Goal: Task Accomplishment & Management: Complete application form

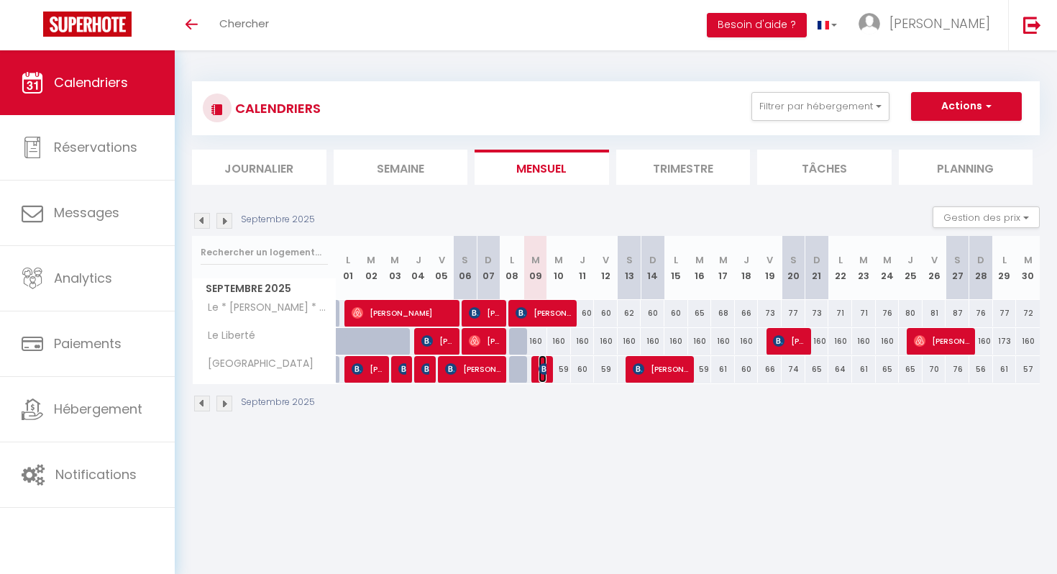
click at [544, 369] on img at bounding box center [545, 369] width 12 height 12
select select "OK"
select select "KO"
select select "0"
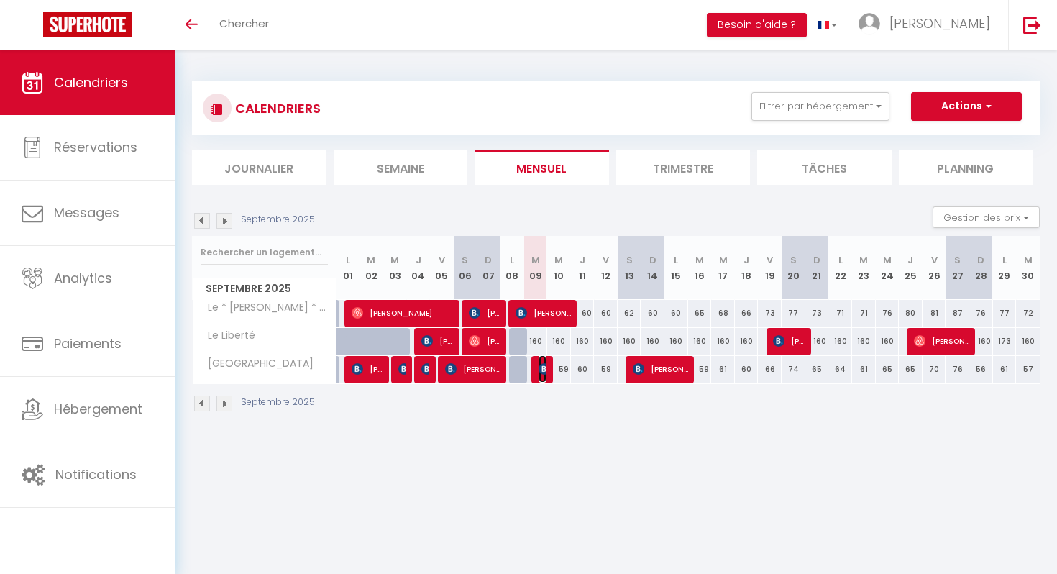
select select "1"
select select
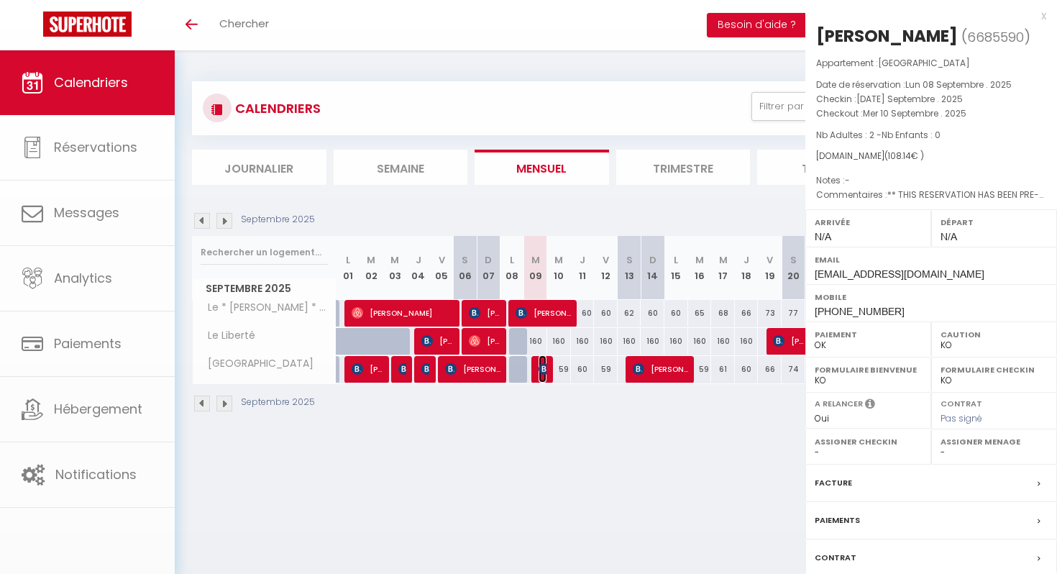
select select "44082"
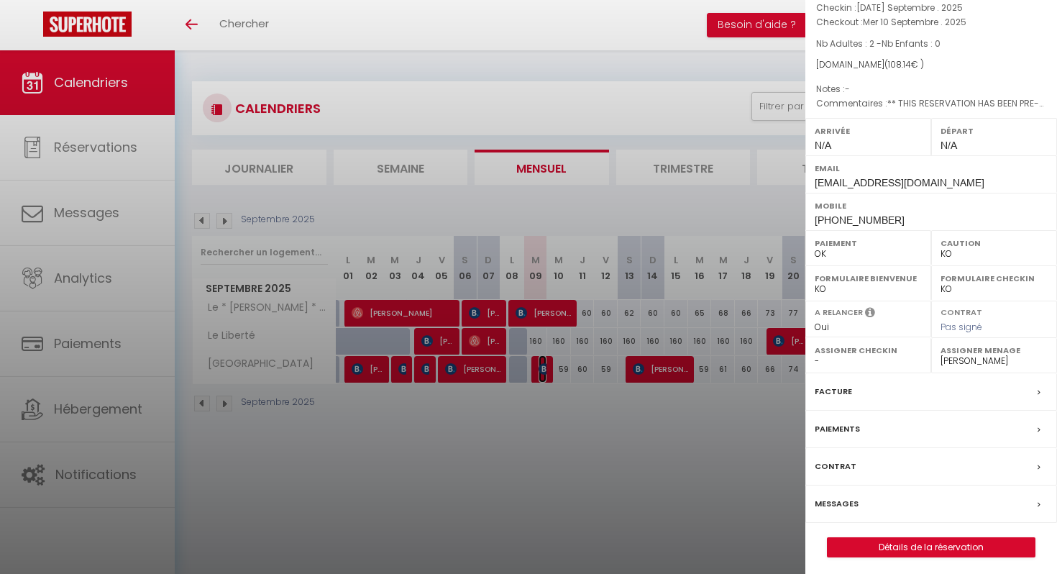
scroll to position [96, 0]
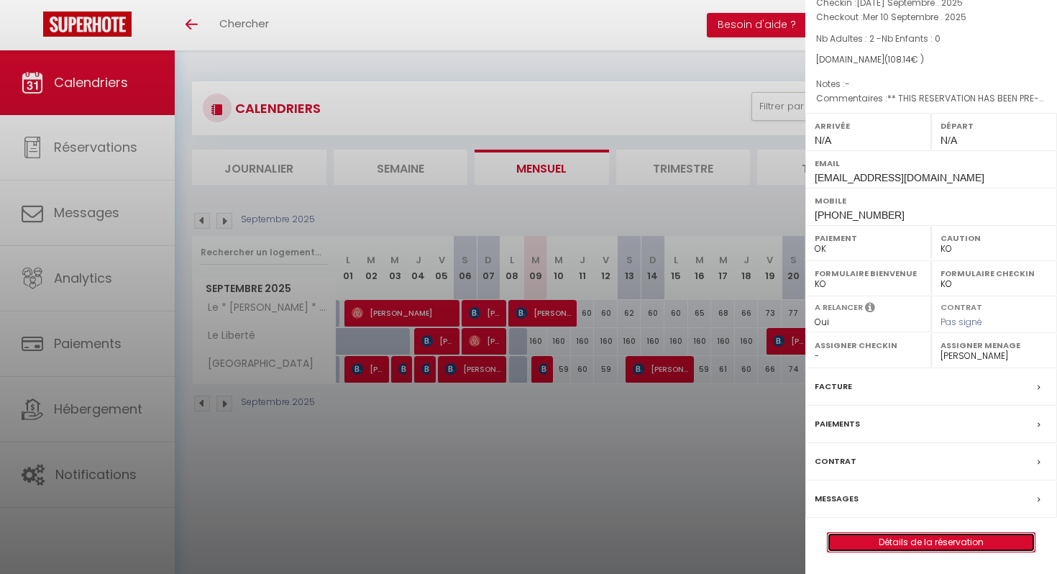
click at [894, 541] on link "Détails de la réservation" at bounding box center [931, 542] width 207 height 19
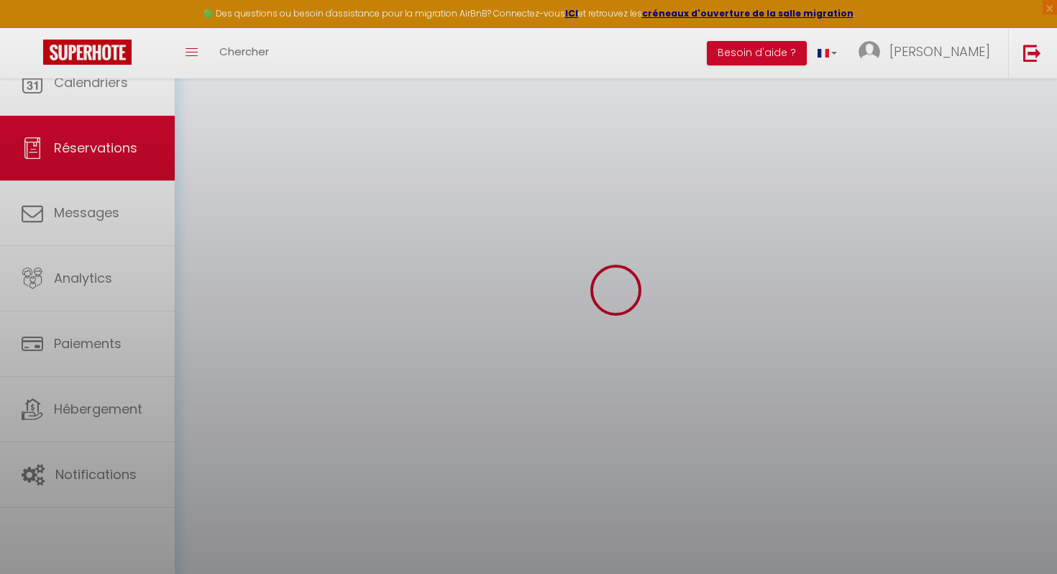
select select
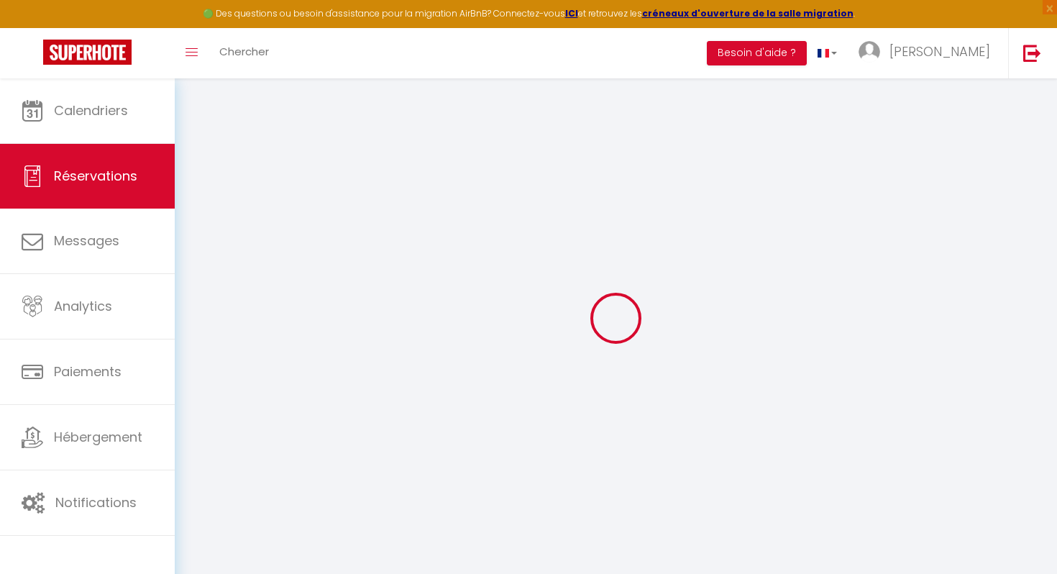
type input "Lotte"
type input "Toom"
type input "[EMAIL_ADDRESS][DOMAIN_NAME]"
type input "[PHONE_NUMBER]"
type input "1815HJ"
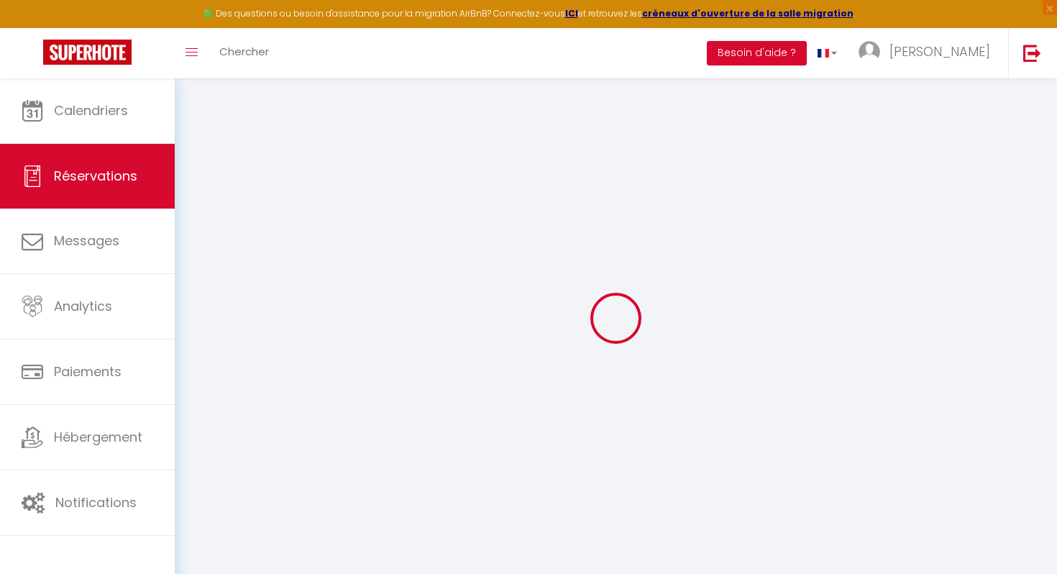
type input "[STREET_ADDRESS]"
type input "Alkmaar"
select select "NL"
type input "1.3599999999999999"
type input "17.75"
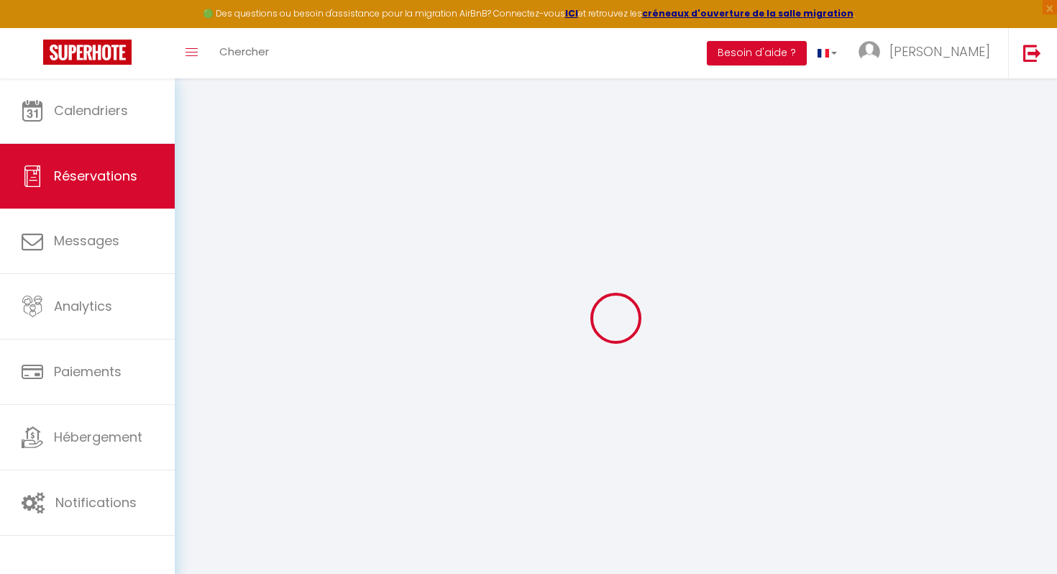
type input "1.51"
select select "61848"
select select "1"
select select
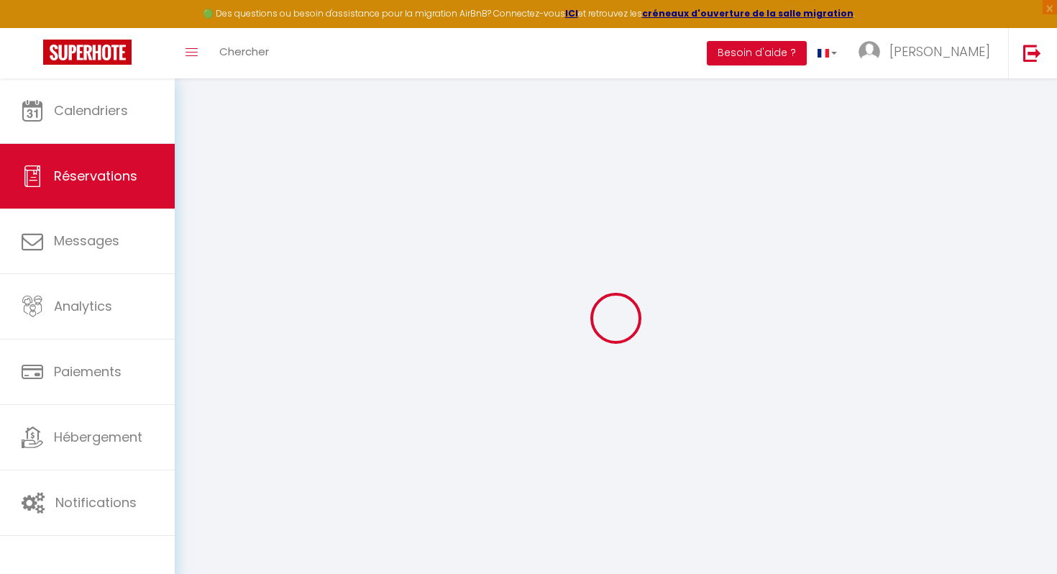
type input "2"
select select "12"
select select
type input "68.04"
checkbox input "false"
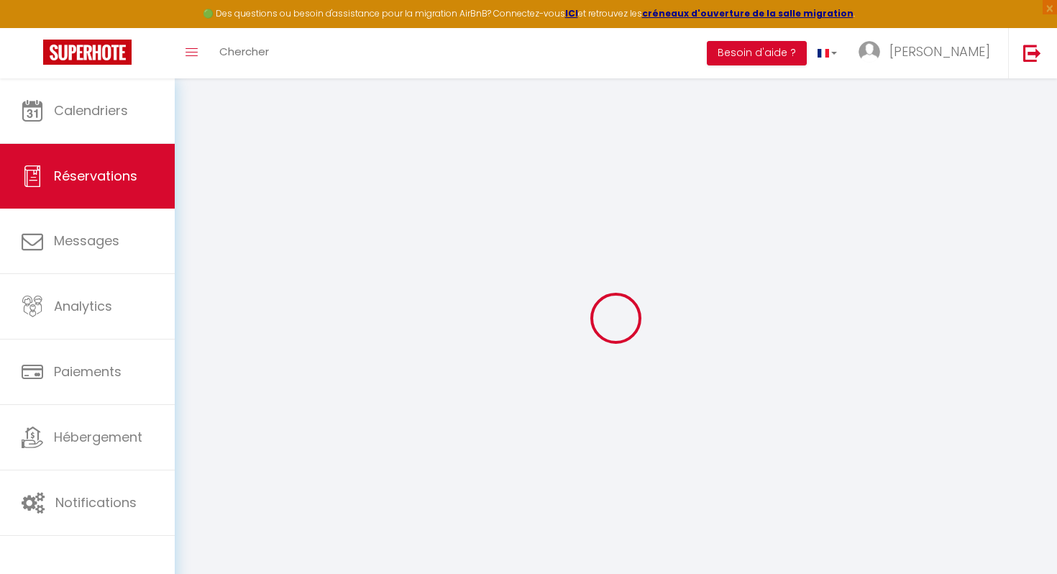
type input "0"
select select "2"
type input "35"
type input "0"
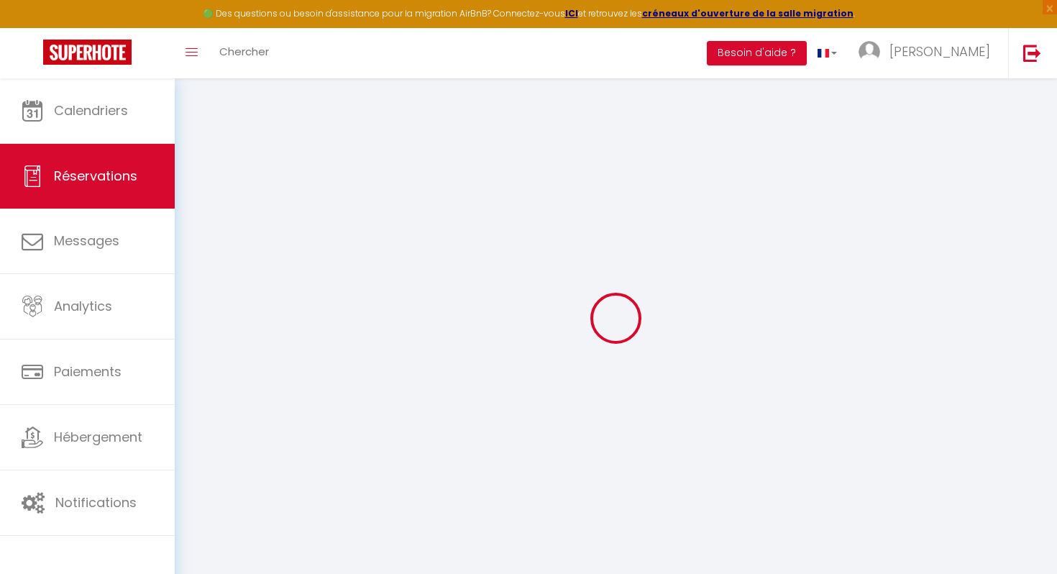
select select
select select "14"
checkbox input "false"
select select
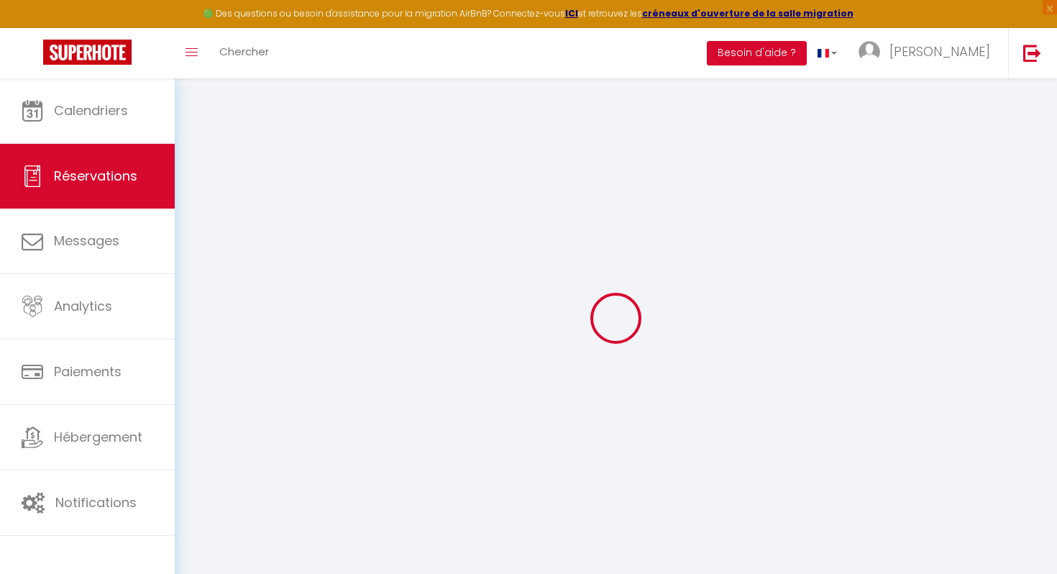
select select
checkbox input "false"
select select
checkbox input "false"
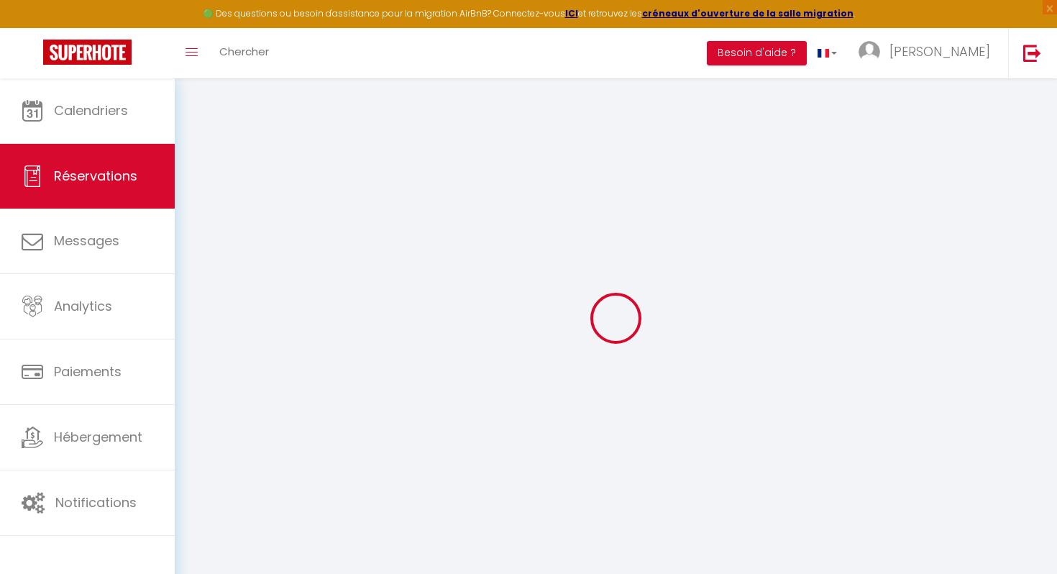
type textarea "** THIS RESERVATION HAS BEEN PRE-PAID ** Approximate time of arrival: between 1…"
type input "35"
type input "3.74"
select select
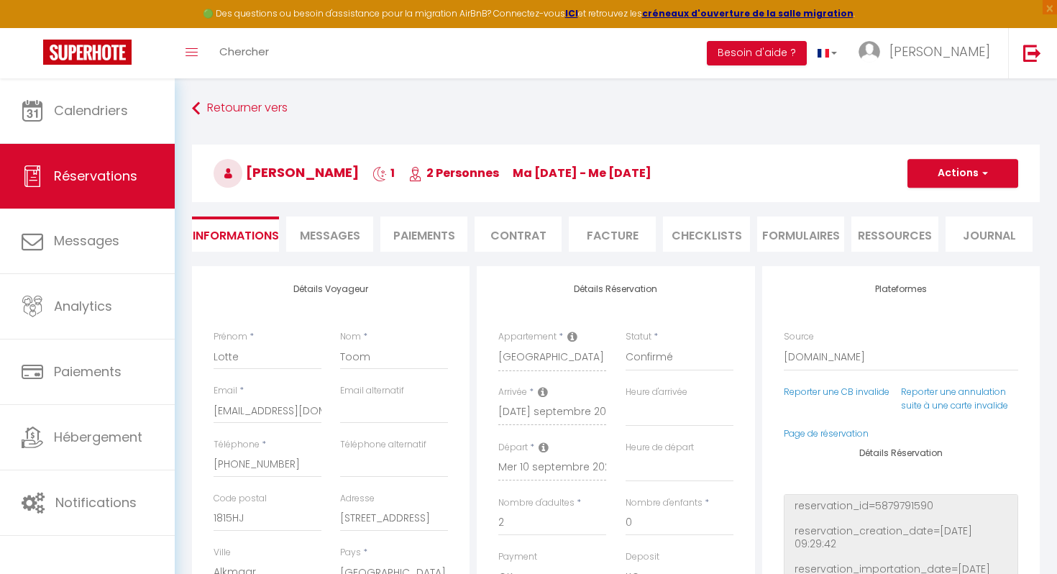
checkbox input "false"
select select
click at [830, 435] on link "Page de réservation" at bounding box center [826, 433] width 85 height 12
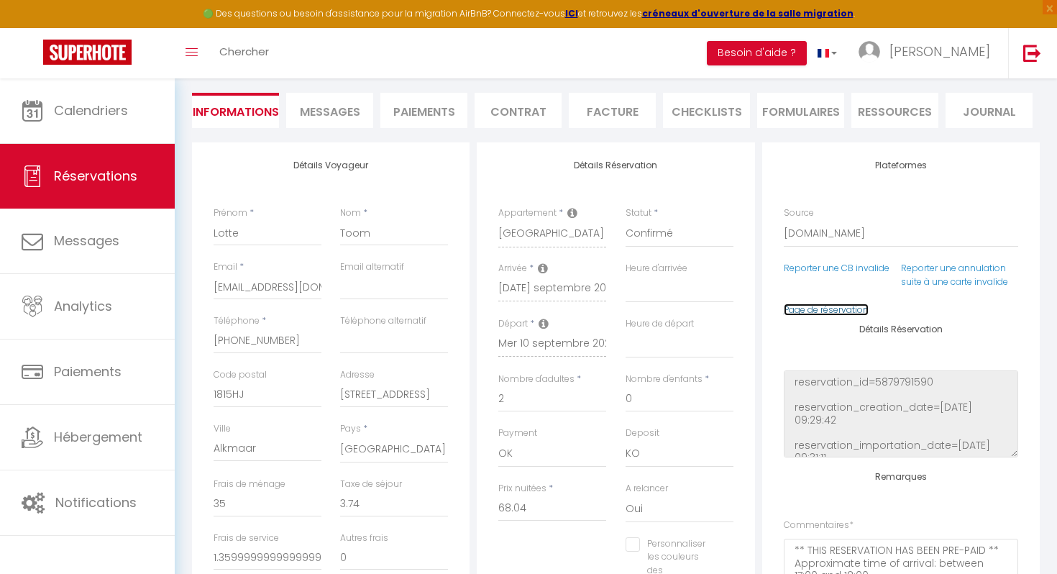
scroll to position [127, 0]
click at [680, 291] on select "00:00 00:30 01:00 01:30 02:00 02:30 03:00 03:30 04:00 04:30 05:00 05:30 06:00 0…" at bounding box center [680, 286] width 108 height 27
select select "17:00"
click at [626, 273] on select "00:00 00:30 01:00 01:30 02:00 02:30 03:00 03:30 04:00 04:30 05:00 05:30 06:00 0…" at bounding box center [680, 286] width 108 height 27
select select
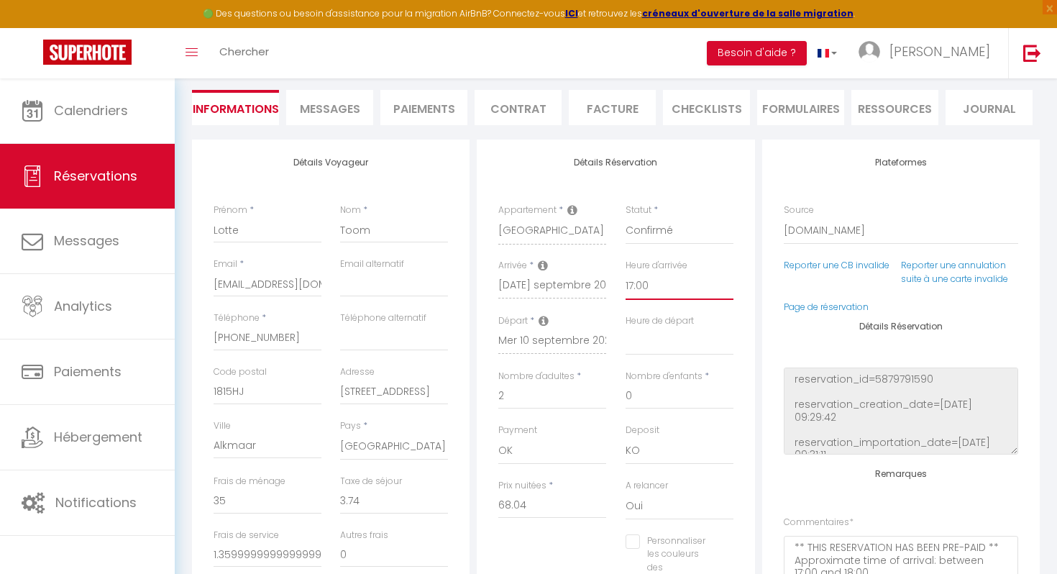
checkbox input "false"
click at [659, 347] on select "00:00 00:30 01:00 01:30 02:00 02:30 03:00 03:30 04:00 04:30 05:00 05:30 06:00 0…" at bounding box center [680, 341] width 108 height 27
select select "11:00"
click at [626, 328] on select "00:00 00:30 01:00 01:30 02:00 02:30 03:00 03:30 04:00 04:30 05:00 05:30 06:00 0…" at bounding box center [680, 341] width 108 height 27
checkbox input "false"
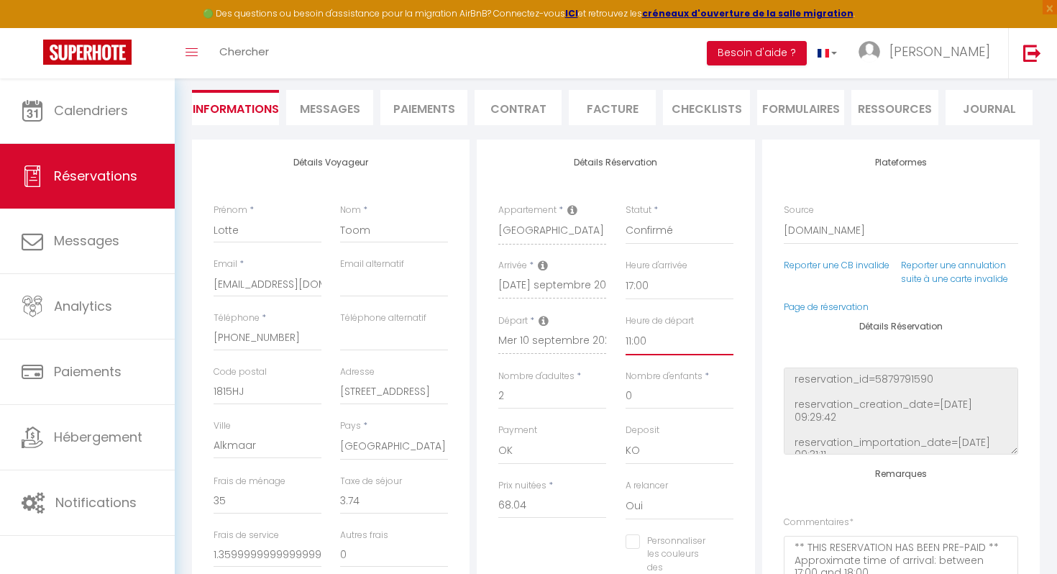
scroll to position [72, 0]
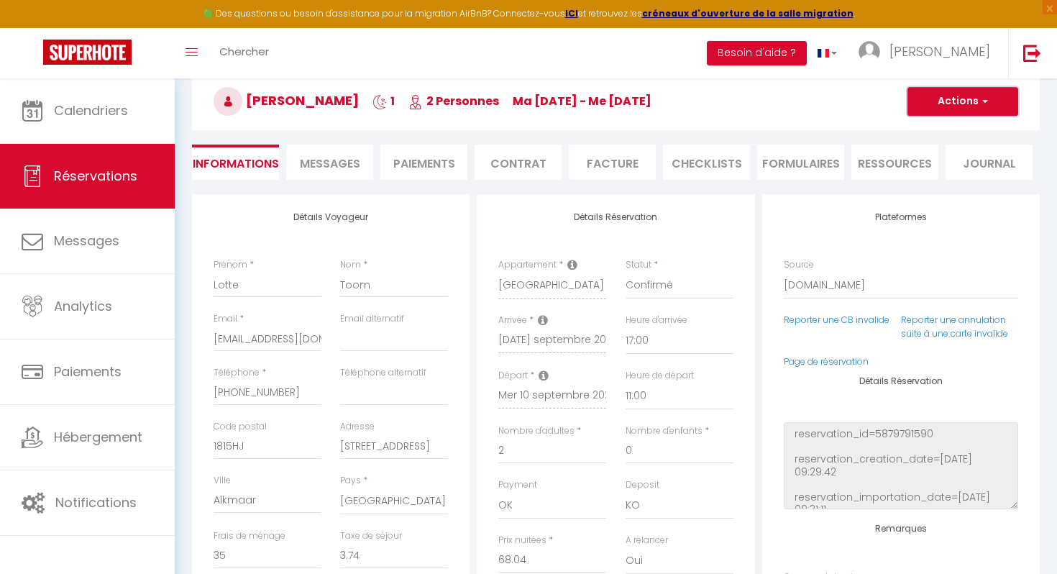
click at [963, 104] on button "Actions" at bounding box center [963, 101] width 111 height 29
click at [949, 132] on link "Enregistrer" at bounding box center [949, 133] width 114 height 19
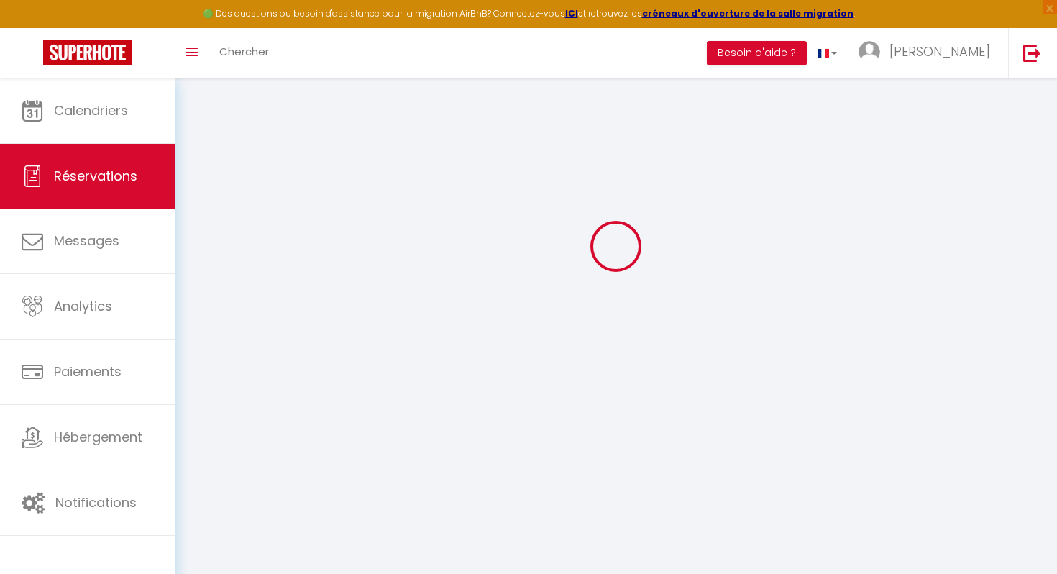
select select "not_cancelled"
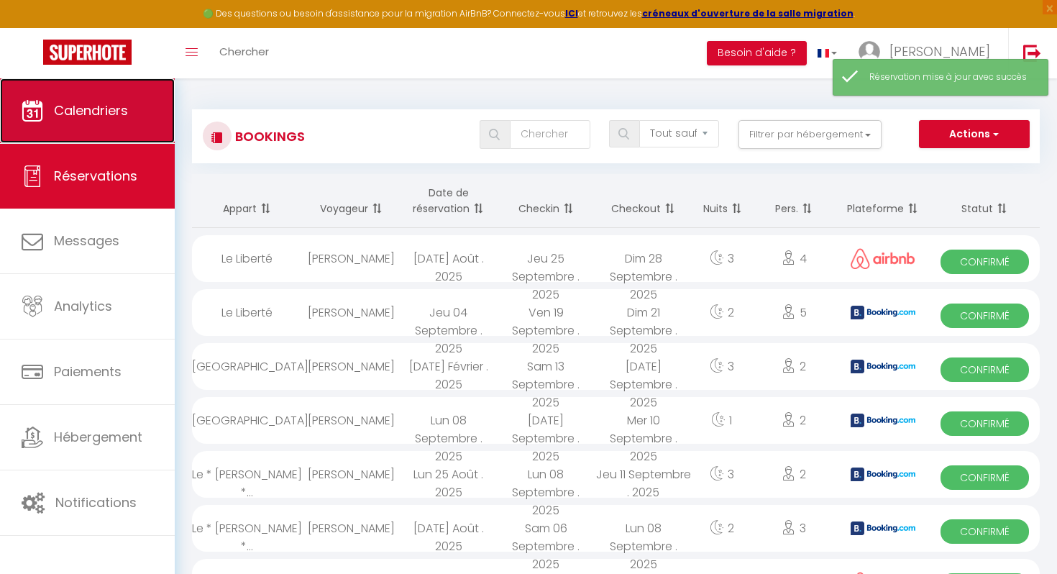
click at [132, 109] on link "Calendriers" at bounding box center [87, 110] width 175 height 65
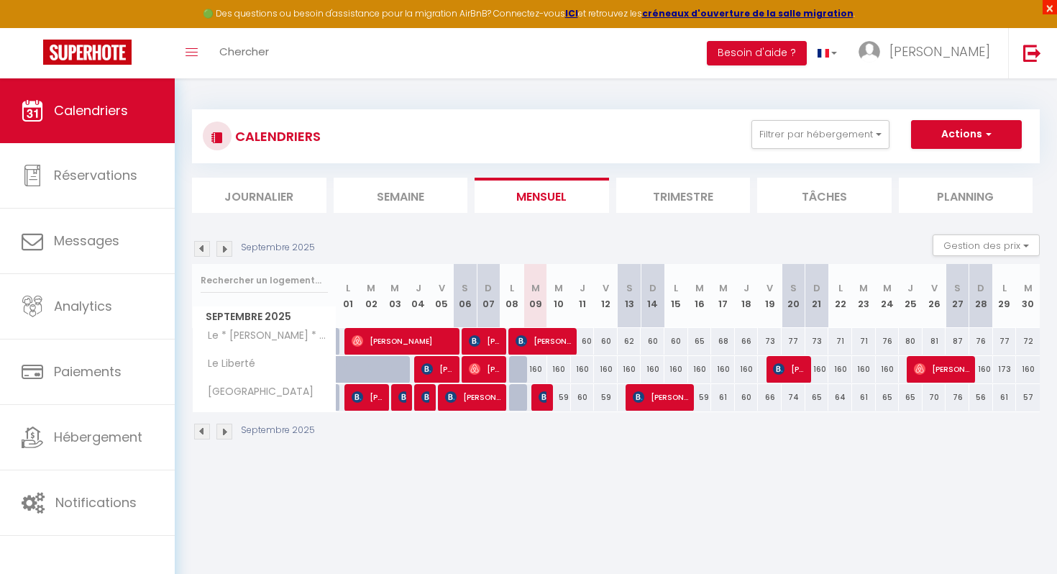
click at [1049, 12] on span "×" at bounding box center [1050, 7] width 14 height 14
